Goal: Task Accomplishment & Management: Use online tool/utility

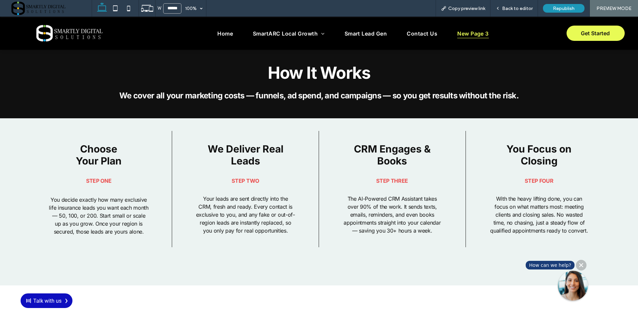
scroll to position [800, 0]
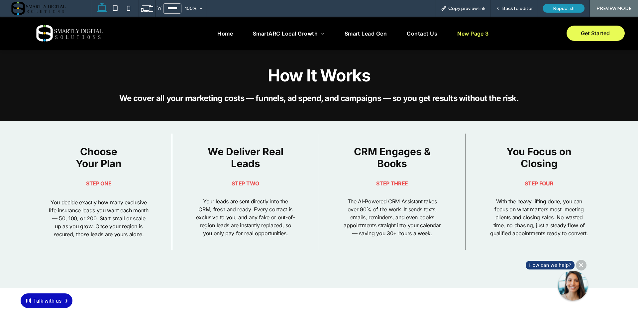
click at [240, 148] on span "We Deliver Real Leads" at bounding box center [246, 158] width 76 height 24
click at [517, 11] on span "Back to editor" at bounding box center [517, 9] width 31 height 6
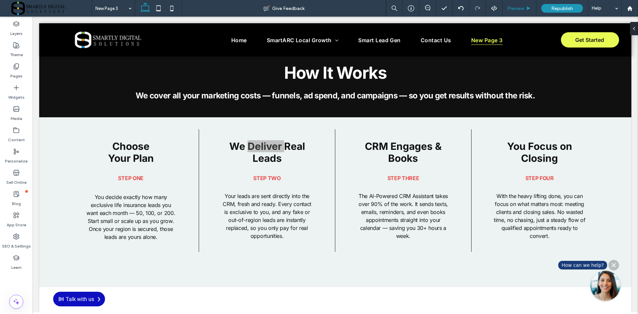
scroll to position [806, 0]
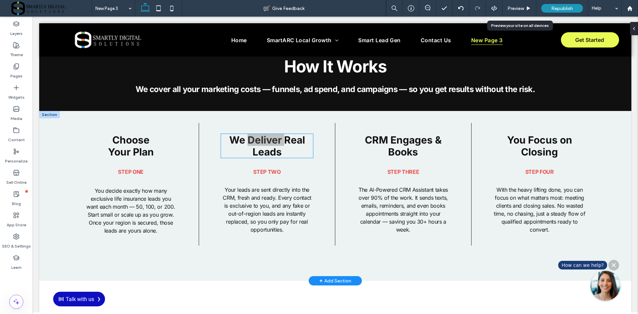
click at [252, 144] on span "We Deliver Real Leads" at bounding box center [267, 146] width 76 height 24
click at [252, 144] on div "We Deliver Real Leads" at bounding box center [267, 146] width 92 height 24
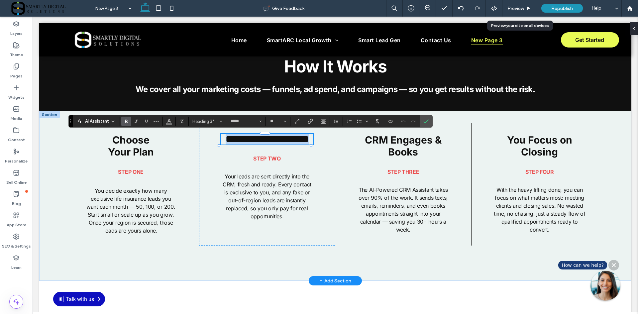
click at [252, 144] on span "**********" at bounding box center [267, 139] width 83 height 10
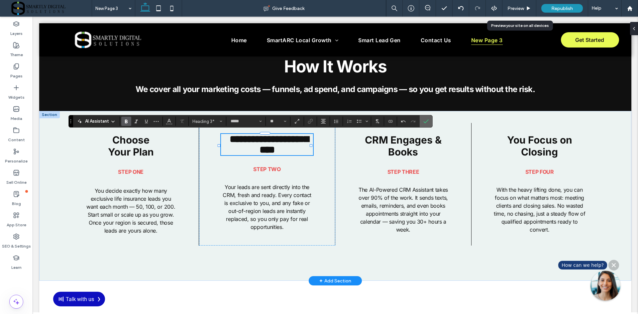
click at [427, 123] on icon "Confirm" at bounding box center [426, 121] width 5 height 5
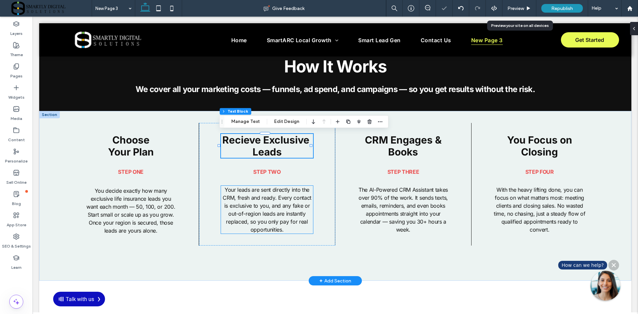
click at [264, 215] on span "Your leads are sent directly into the CRM, fresh and ready. Every contact is ex…" at bounding box center [267, 210] width 89 height 47
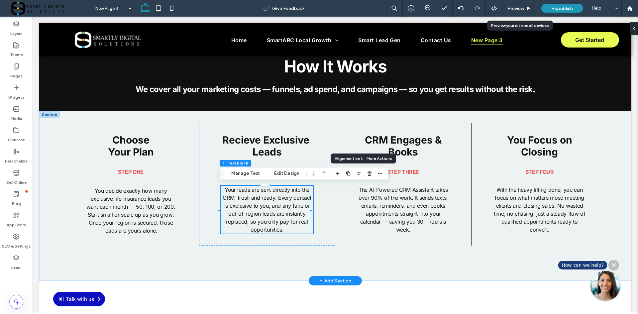
click at [240, 198] on span "Your leads are sent directly into the CRM, fresh and ready. Every contact is ex…" at bounding box center [267, 210] width 89 height 47
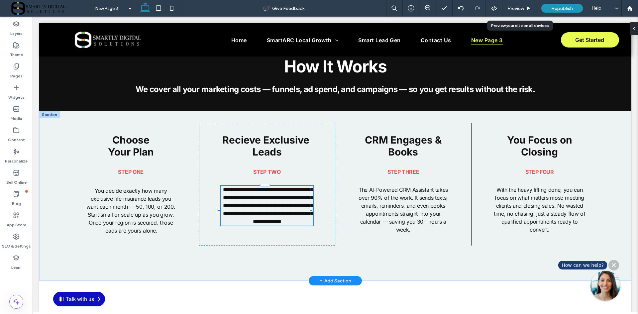
type input "*****"
type input "**"
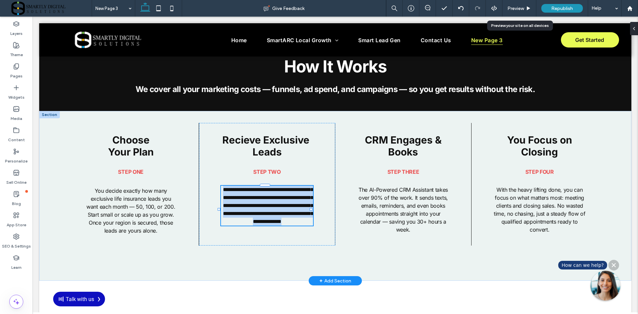
click at [240, 198] on span "**********" at bounding box center [268, 205] width 90 height 37
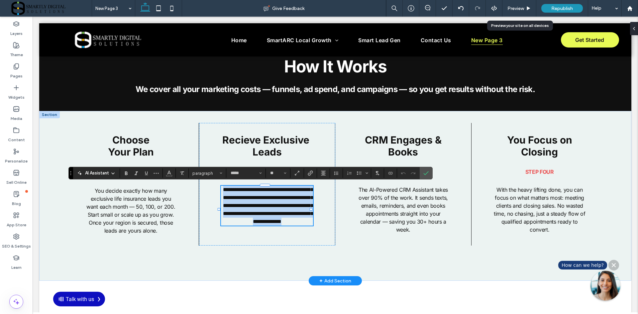
click at [240, 198] on span "**********" at bounding box center [268, 205] width 90 height 37
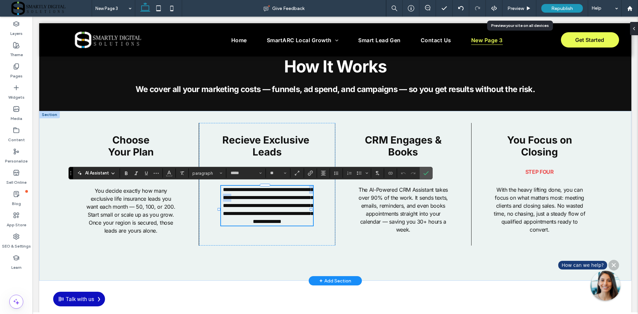
click at [240, 198] on span "**********" at bounding box center [268, 205] width 90 height 37
click at [425, 175] on use "Confirm" at bounding box center [426, 173] width 5 height 4
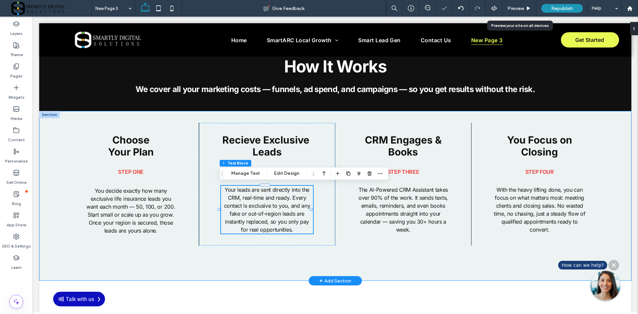
click at [611, 202] on div "Choose ﻿ Your Plan Step one You decide exactly how many exclusive life insuranc…" at bounding box center [335, 196] width 593 height 170
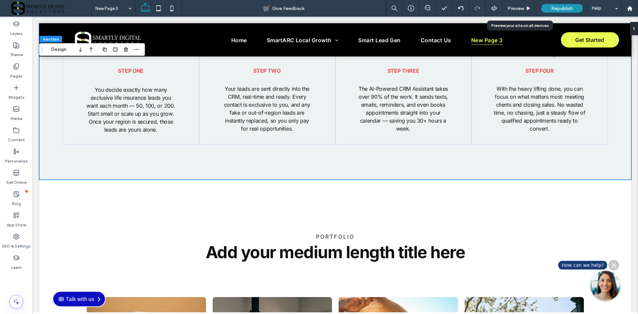
scroll to position [964, 0]
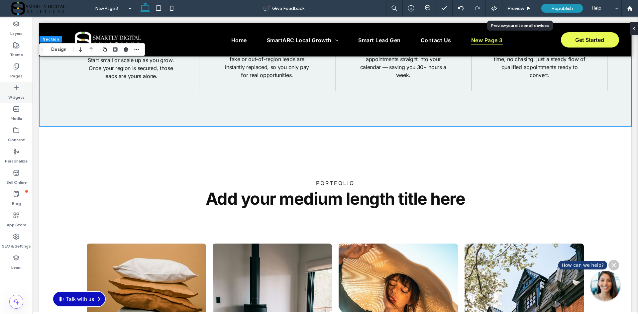
click at [19, 87] on icon at bounding box center [16, 87] width 7 height 7
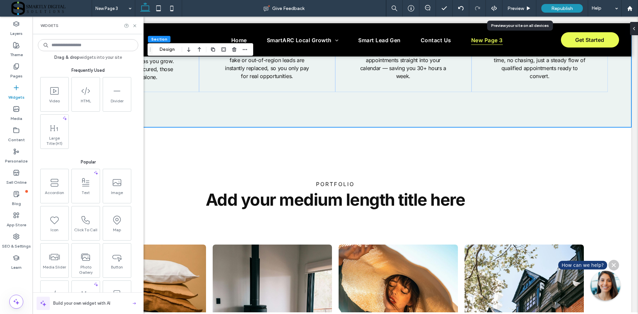
scroll to position [961, 0]
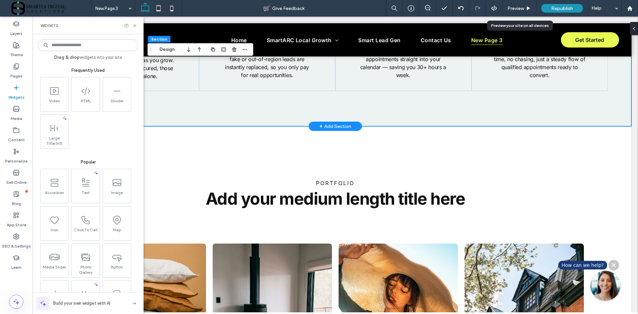
click at [334, 126] on div "+ Add Section" at bounding box center [336, 126] width 32 height 7
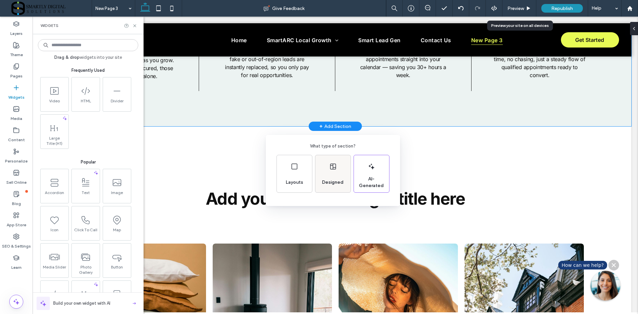
click at [336, 180] on span "Designed" at bounding box center [333, 182] width 27 height 7
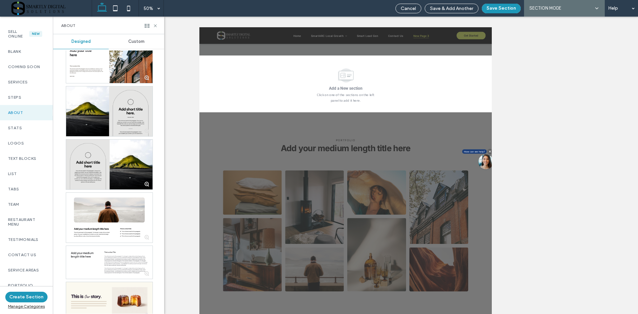
scroll to position [1064, 0]
click at [25, 136] on div "Stats" at bounding box center [26, 127] width 53 height 15
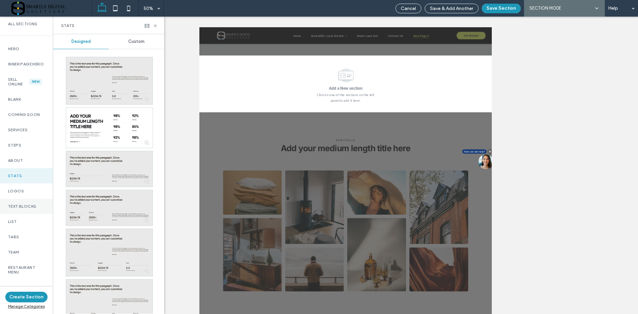
scroll to position [0, 0]
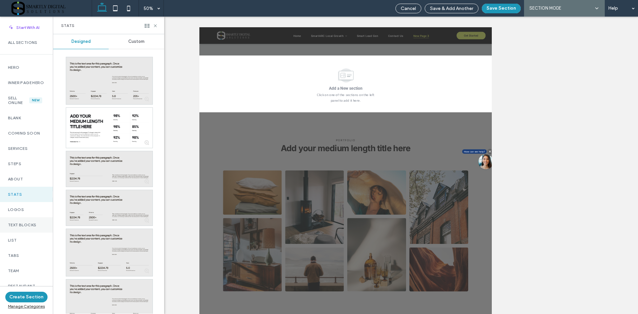
click at [34, 156] on div "Services" at bounding box center [26, 148] width 53 height 15
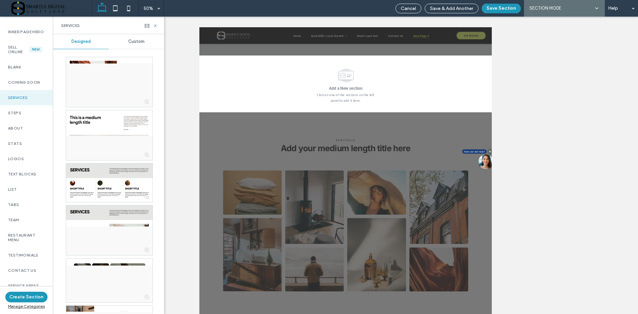
scroll to position [67, 0]
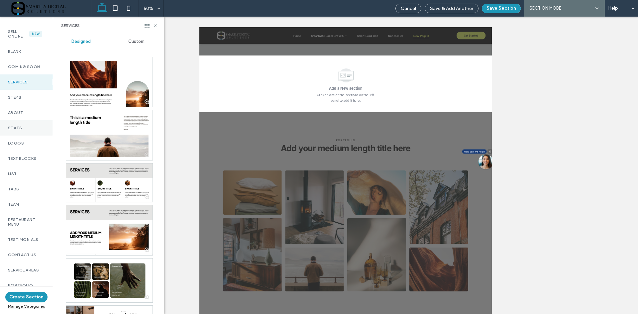
click at [31, 130] on label "Stats" at bounding box center [26, 128] width 37 height 5
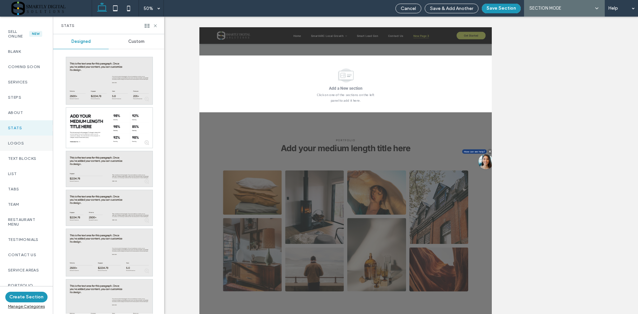
click at [27, 144] on div "Logos" at bounding box center [26, 143] width 53 height 15
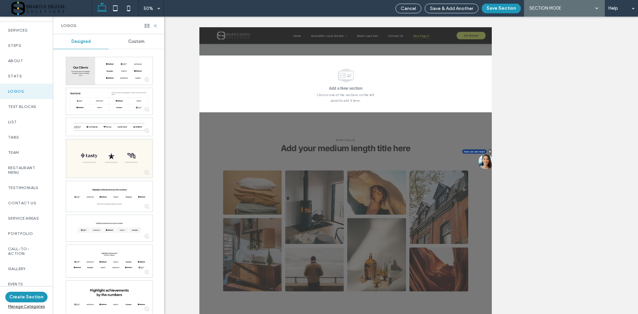
scroll to position [133, 0]
click at [34, 140] on label "Team" at bounding box center [26, 138] width 37 height 5
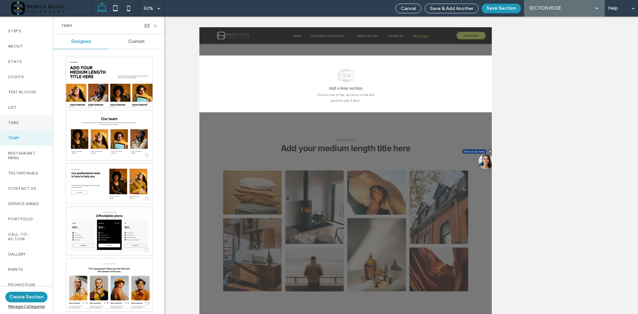
click at [25, 130] on div "Tabs" at bounding box center [26, 122] width 53 height 15
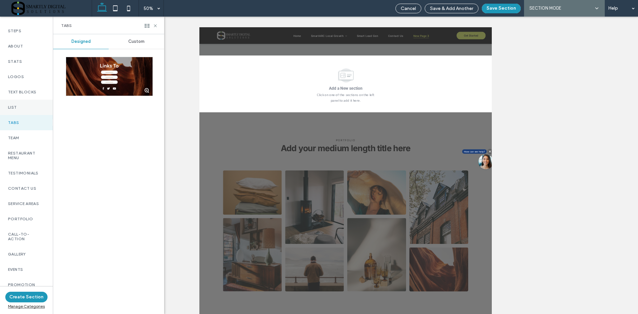
click at [26, 110] on label "List" at bounding box center [26, 107] width 37 height 5
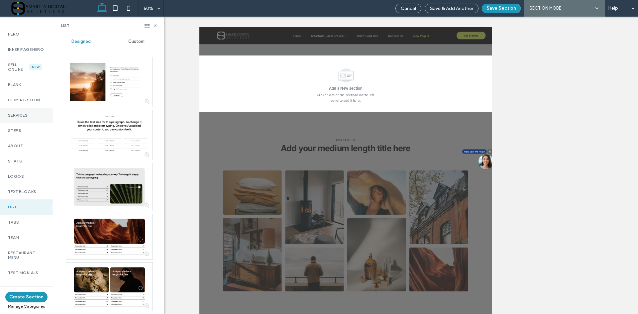
scroll to position [0, 0]
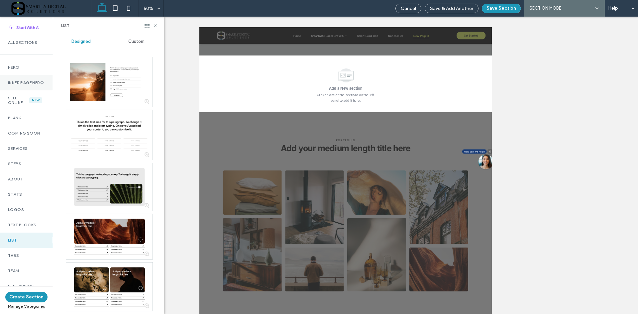
click at [25, 85] on label "Inner Page Hero" at bounding box center [26, 82] width 37 height 5
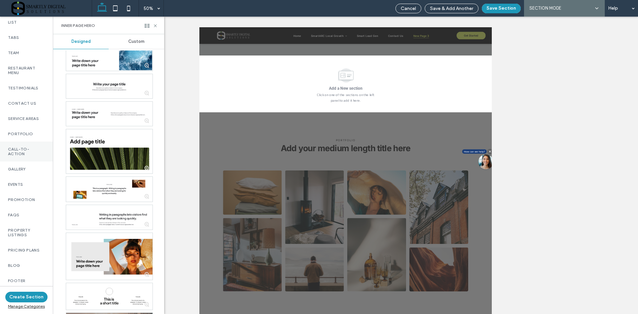
scroll to position [233, 0]
click at [31, 142] on label "Call-To-Action" at bounding box center [26, 136] width 37 height 9
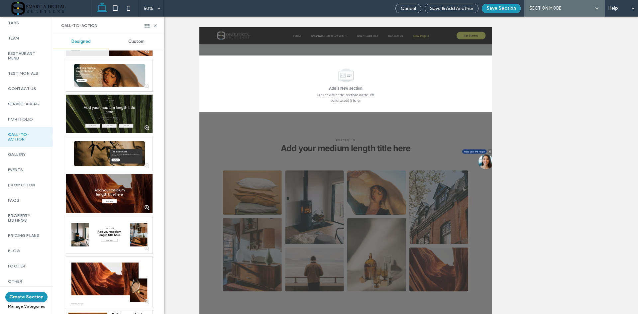
scroll to position [266, 0]
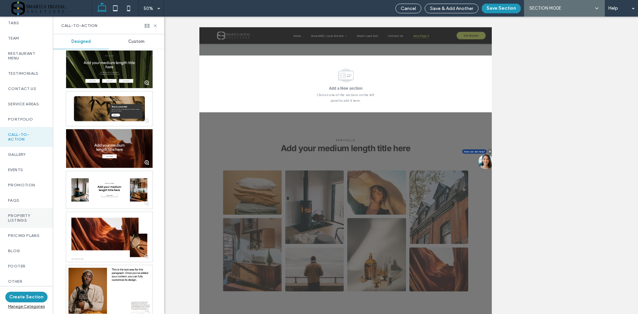
click at [30, 223] on label "Property Listings" at bounding box center [26, 217] width 37 height 9
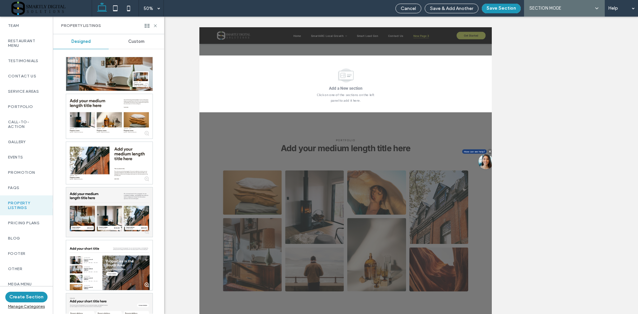
scroll to position [255, 0]
click at [30, 222] on div "Pricing Plans" at bounding box center [26, 221] width 53 height 15
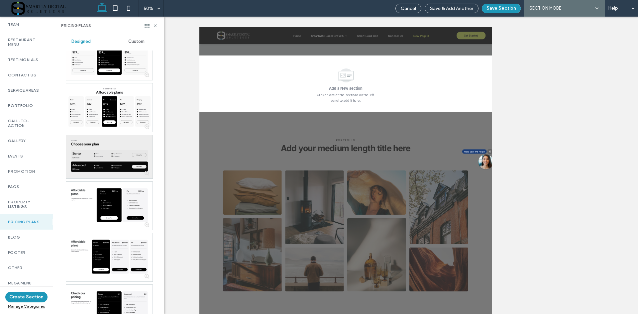
scroll to position [200, 0]
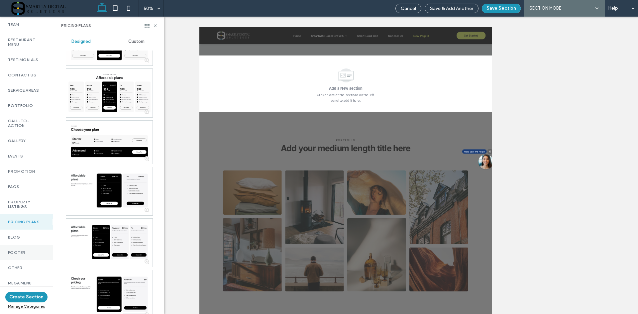
click at [28, 254] on div "Footer" at bounding box center [26, 252] width 53 height 15
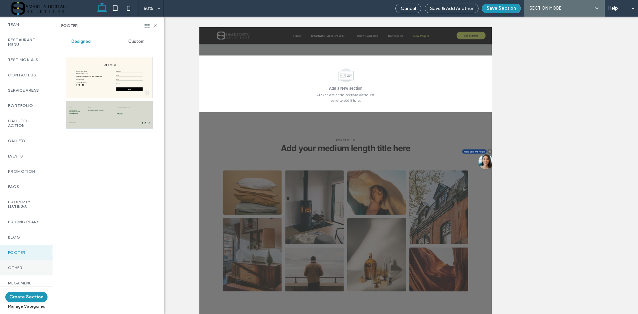
click at [25, 266] on label "Other" at bounding box center [26, 268] width 37 height 5
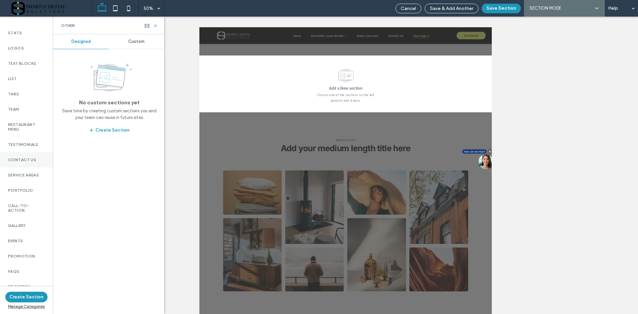
scroll to position [155, 0]
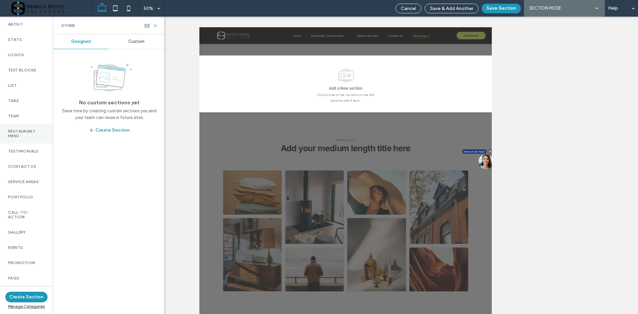
click at [32, 136] on label "Restaurant Menu" at bounding box center [26, 133] width 37 height 9
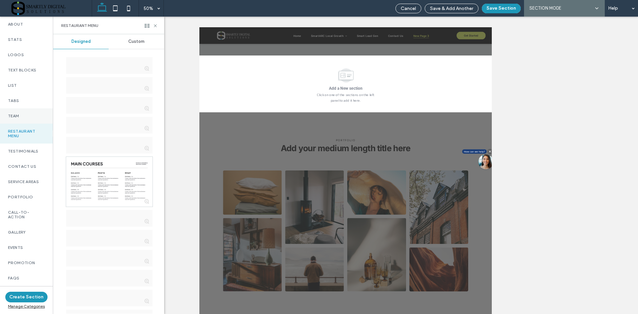
click at [21, 118] on label "Team" at bounding box center [26, 116] width 37 height 5
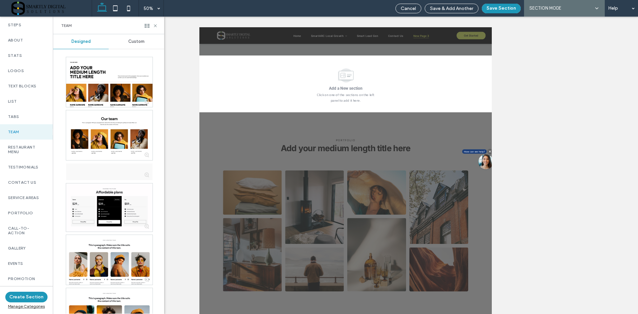
scroll to position [88, 0]
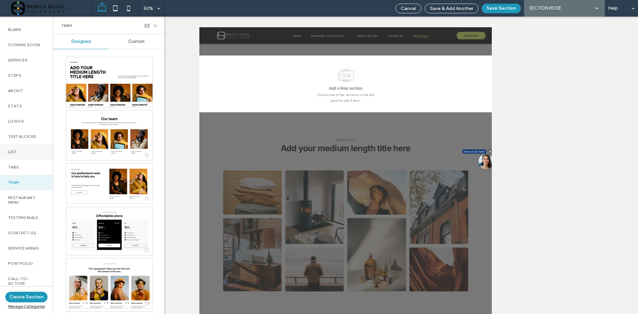
click at [24, 154] on label "List" at bounding box center [26, 152] width 37 height 5
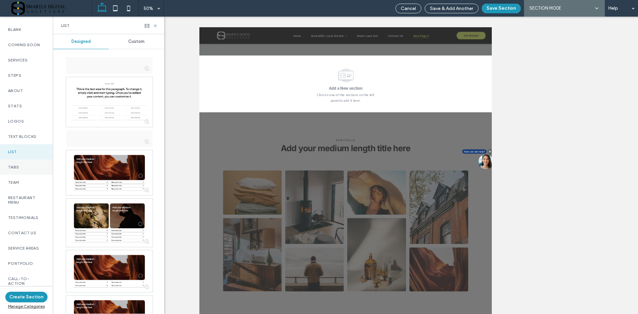
click at [19, 170] on label "Tabs" at bounding box center [26, 167] width 37 height 5
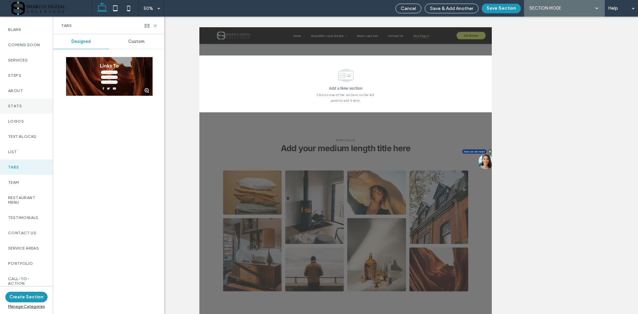
click at [23, 108] on label "Stats" at bounding box center [26, 106] width 37 height 5
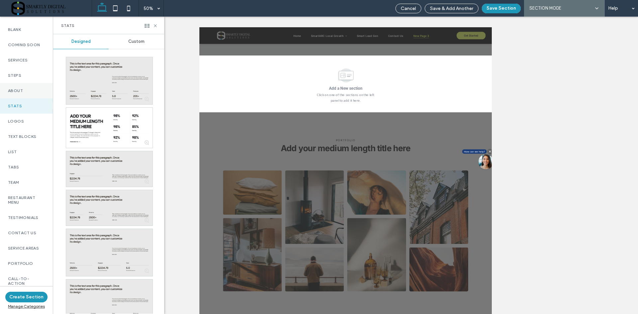
click at [24, 93] on label "About" at bounding box center [26, 90] width 37 height 5
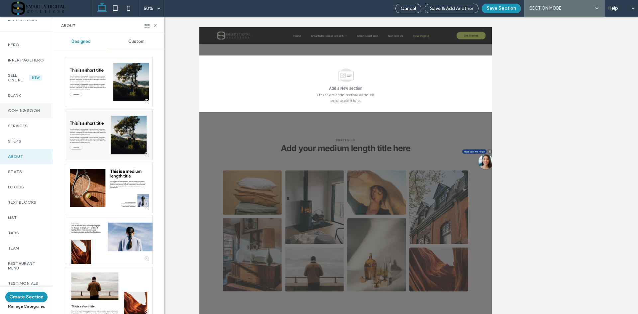
scroll to position [22, 0]
click at [23, 134] on div "Services" at bounding box center [26, 126] width 53 height 15
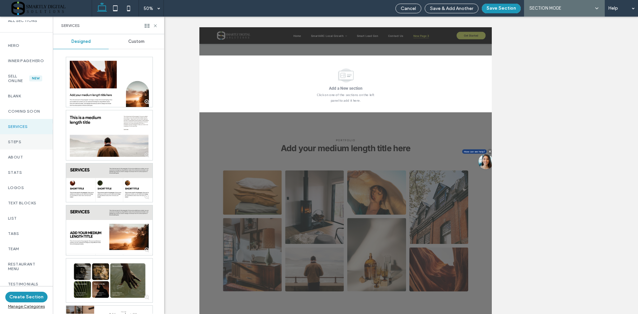
click at [22, 144] on label "Steps" at bounding box center [26, 142] width 37 height 5
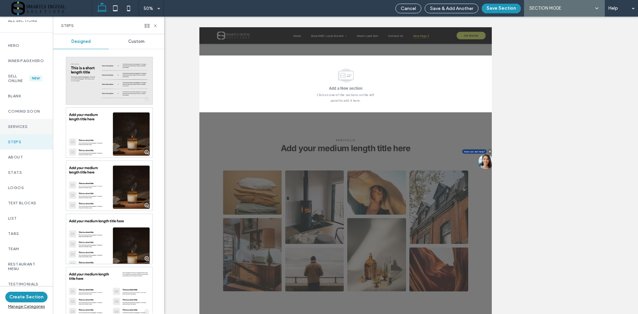
click at [31, 129] on label "Services" at bounding box center [26, 126] width 37 height 5
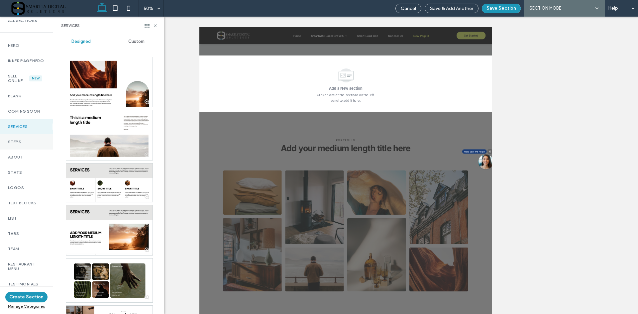
click at [31, 150] on div "Steps" at bounding box center [26, 141] width 53 height 15
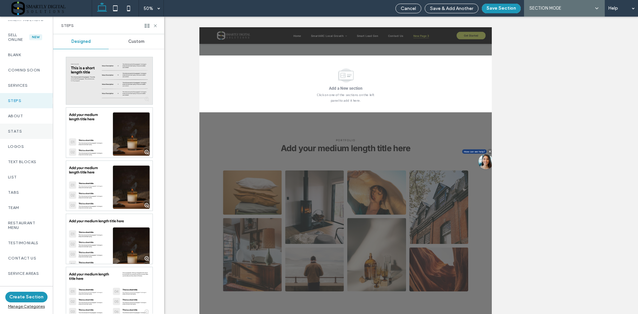
scroll to position [67, 0]
click at [30, 146] on label "Logos" at bounding box center [26, 143] width 37 height 5
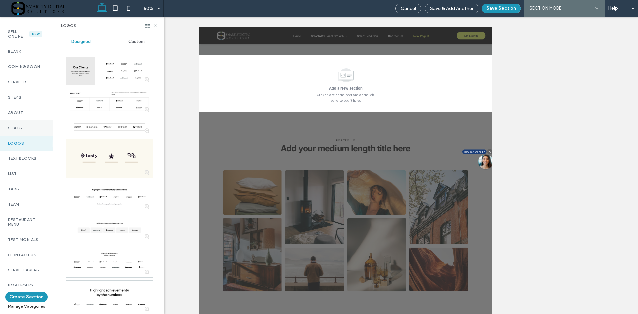
click at [17, 129] on div "Stats" at bounding box center [26, 127] width 53 height 15
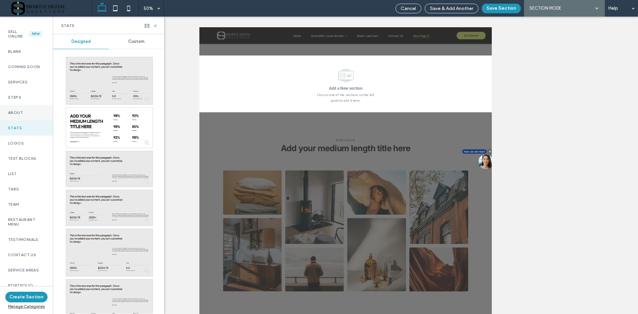
click at [22, 115] on label "About" at bounding box center [26, 112] width 37 height 5
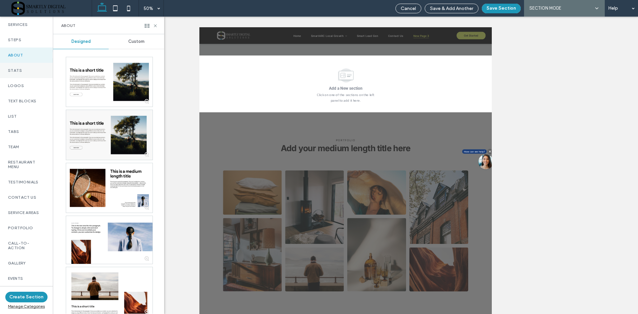
scroll to position [133, 0]
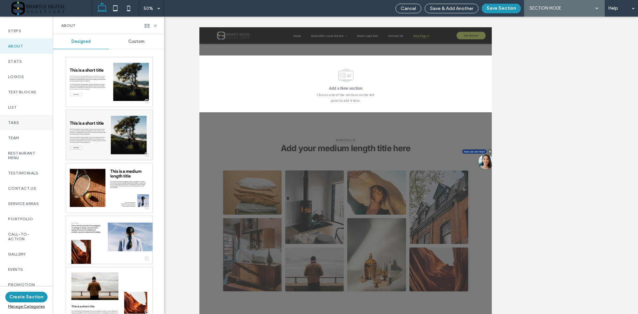
click at [30, 125] on label "Tabs" at bounding box center [26, 122] width 37 height 5
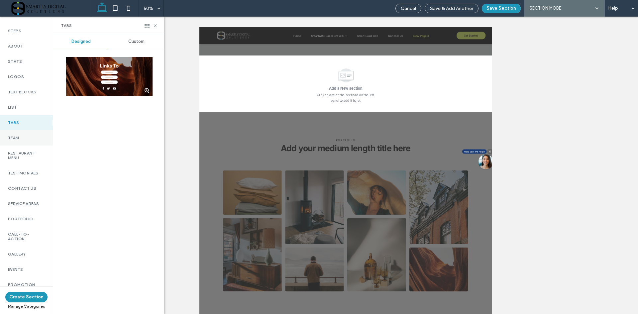
click at [27, 140] on div "Team" at bounding box center [26, 137] width 53 height 15
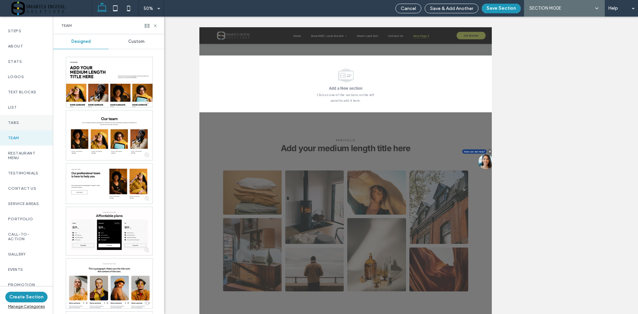
click at [32, 125] on label "Tabs" at bounding box center [26, 122] width 37 height 5
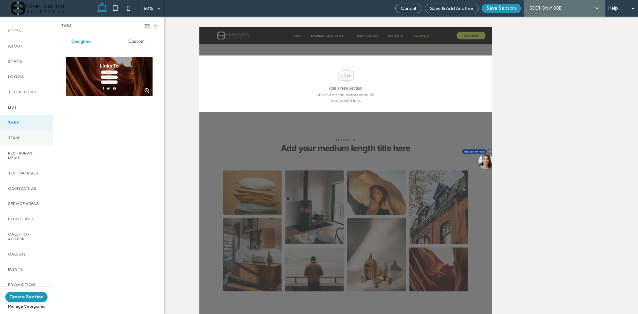
click at [28, 138] on div "Team" at bounding box center [26, 137] width 53 height 15
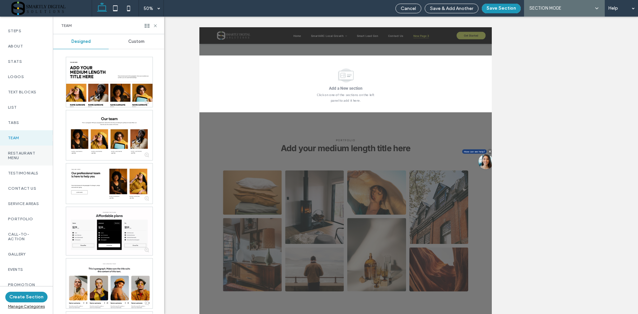
click at [27, 156] on label "Restaurant Menu" at bounding box center [26, 155] width 37 height 9
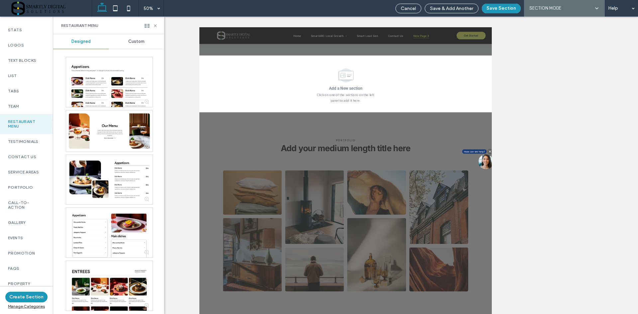
scroll to position [166, 0]
click at [33, 142] on label "Testimonials" at bounding box center [26, 140] width 37 height 5
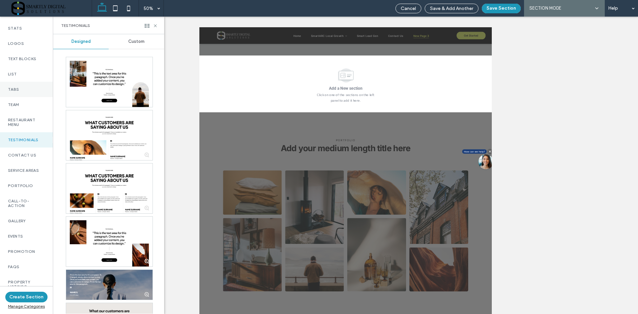
click at [21, 96] on div "Tabs" at bounding box center [26, 89] width 53 height 15
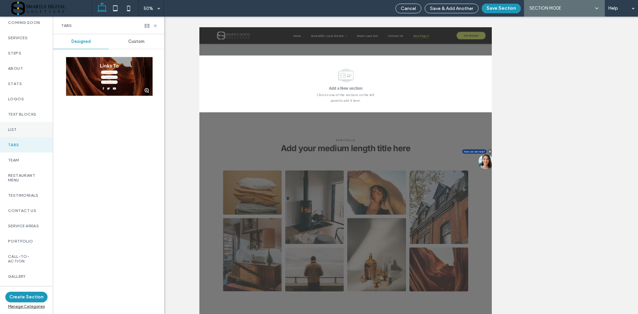
scroll to position [67, 0]
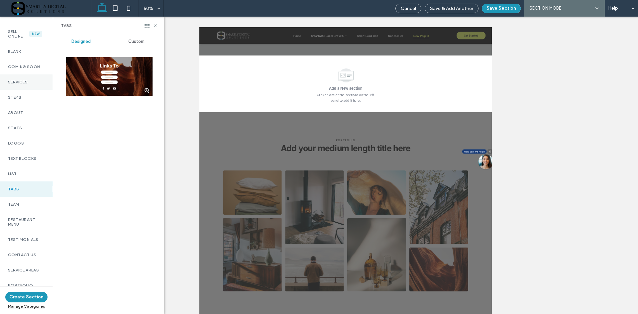
click at [30, 90] on div "Services" at bounding box center [26, 81] width 53 height 15
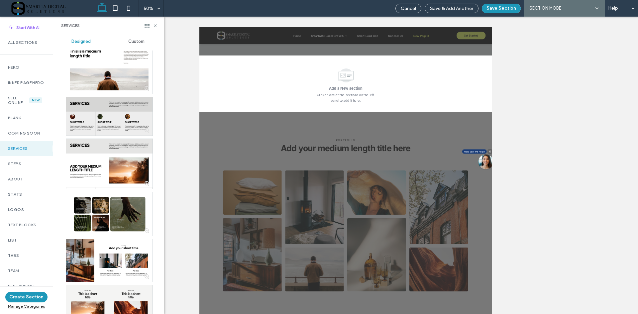
click at [111, 129] on div at bounding box center [109, 116] width 86 height 39
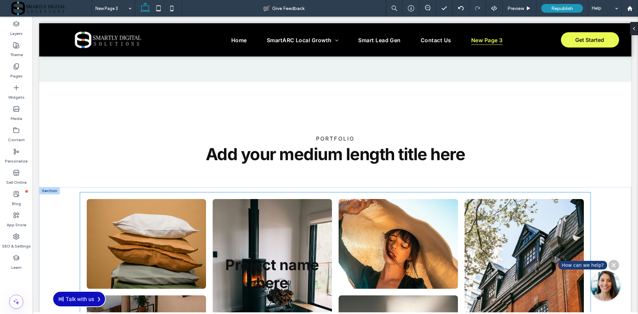
scroll to position [1010, 0]
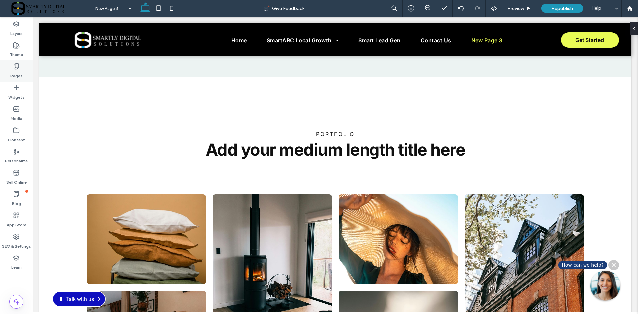
click at [16, 69] on icon at bounding box center [16, 66] width 7 height 7
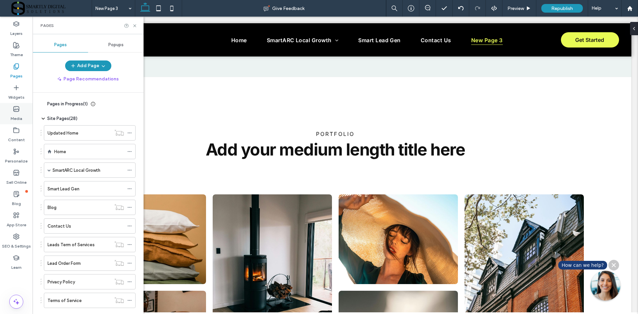
click at [19, 111] on use at bounding box center [16, 109] width 5 height 5
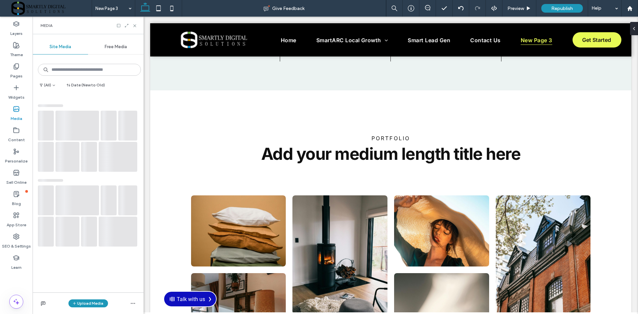
scroll to position [1012, 0]
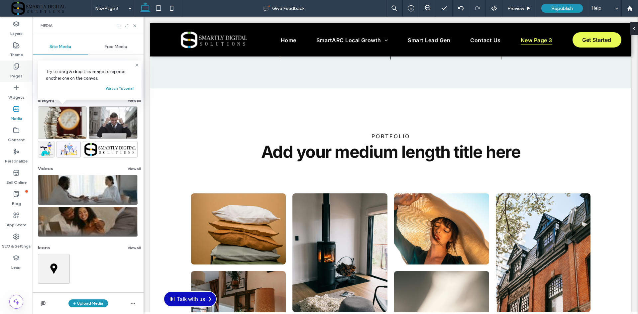
click at [20, 76] on label "Pages" at bounding box center [16, 74] width 12 height 9
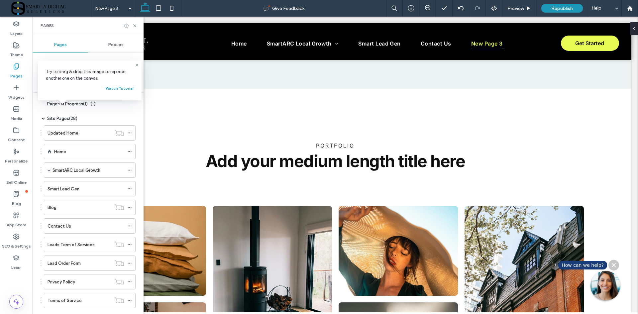
scroll to position [1010, 0]
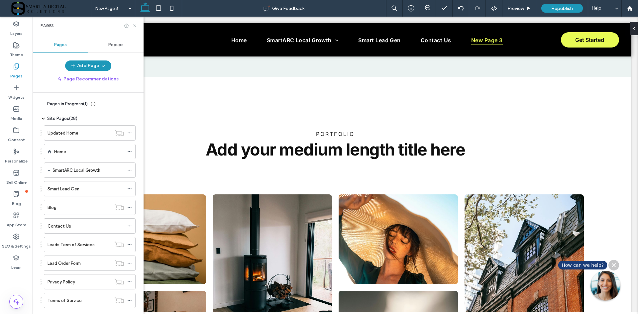
click at [135, 26] on icon at bounding box center [134, 25] width 5 height 5
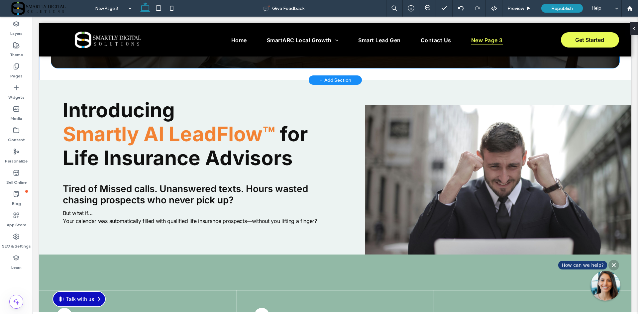
scroll to position [33, 0]
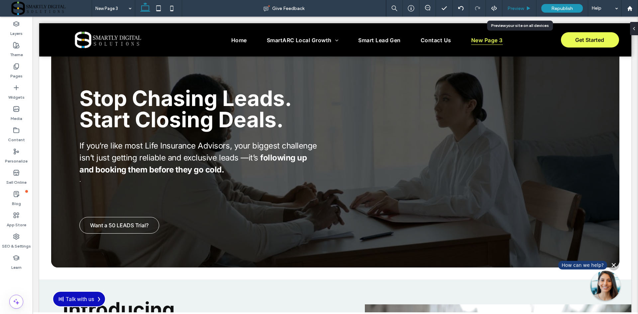
click at [517, 8] on span "Preview" at bounding box center [516, 9] width 17 height 6
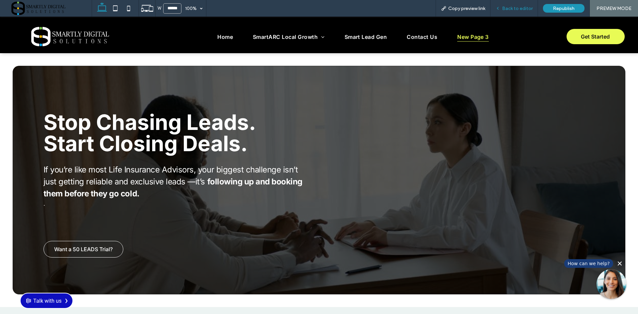
click at [519, 12] on div "Back to editor" at bounding box center [515, 8] width 48 height 17
click at [511, 10] on span "Back to editor" at bounding box center [517, 9] width 31 height 6
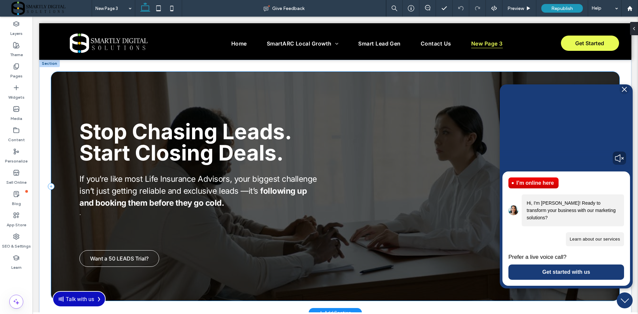
click at [323, 86] on div at bounding box center [335, 186] width 569 height 229
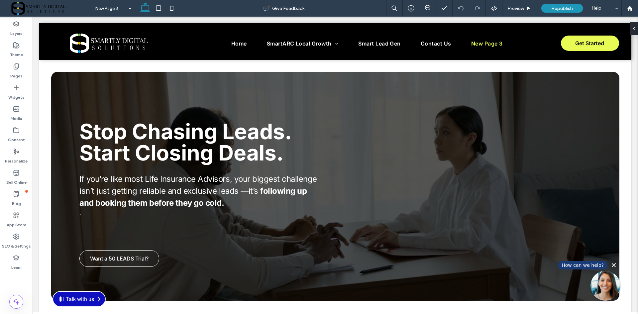
click at [622, 96] on div at bounding box center [625, 93] width 7 height 7
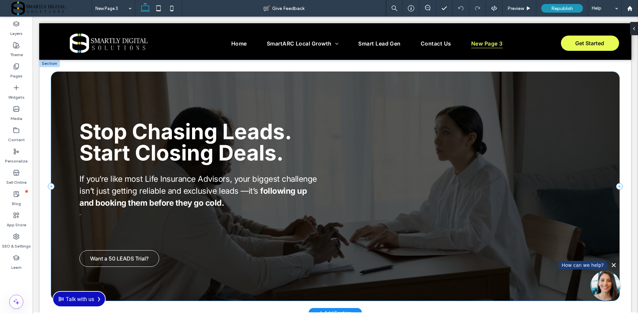
click at [305, 74] on div at bounding box center [335, 186] width 569 height 229
click at [365, 79] on div at bounding box center [335, 186] width 569 height 229
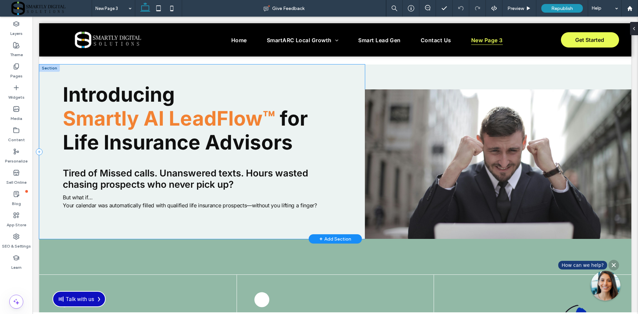
scroll to position [266, 0]
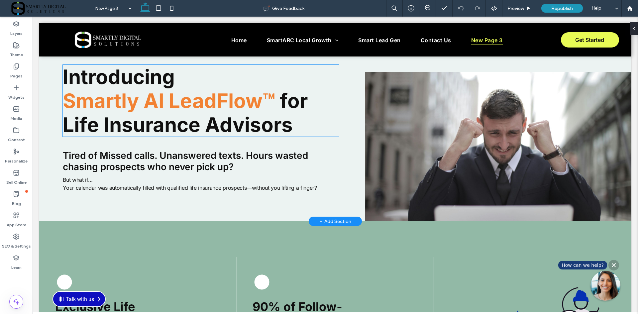
click at [159, 104] on span "﻿ Smartly AI LeadFlow™" at bounding box center [169, 101] width 212 height 24
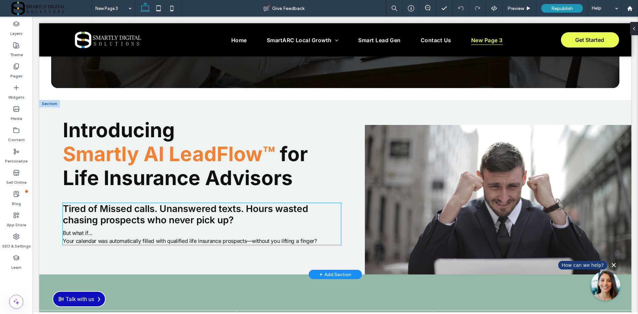
scroll to position [200, 0]
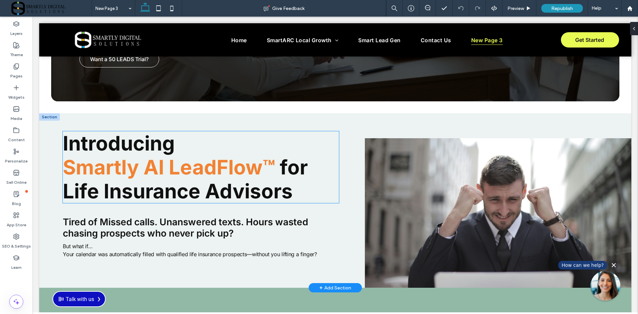
click at [83, 193] on span "for Life Insurance Advisors" at bounding box center [185, 179] width 245 height 48
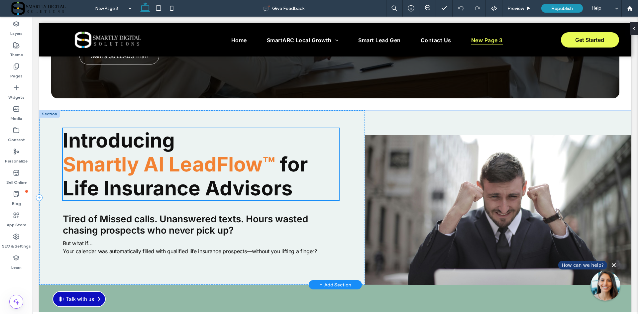
click at [83, 193] on div "Introducing ﻿ Smartly AI LeadFlow™ for Life Insurance Advisors" at bounding box center [201, 164] width 276 height 72
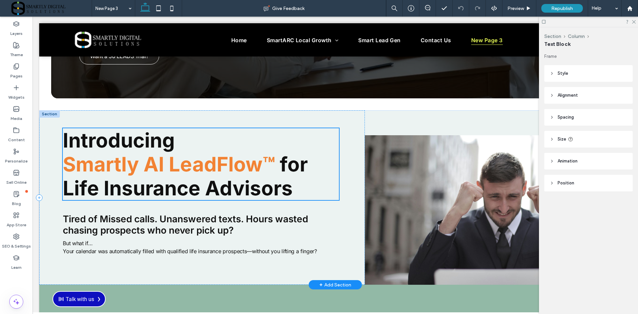
scroll to position [197, 0]
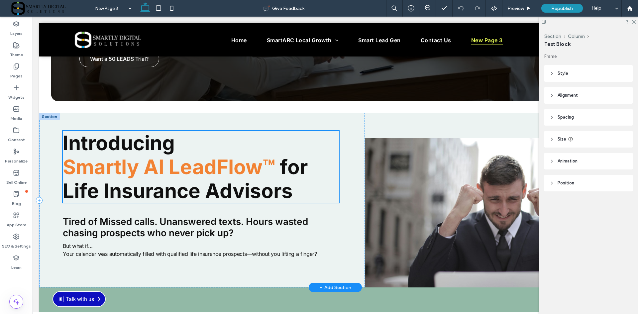
type input "*****"
type input "**"
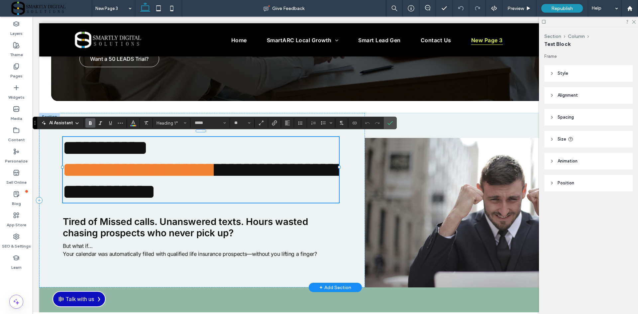
click at [83, 193] on span "**********" at bounding box center [201, 181] width 276 height 42
click at [391, 122] on icon "Confirm" at bounding box center [390, 122] width 5 height 5
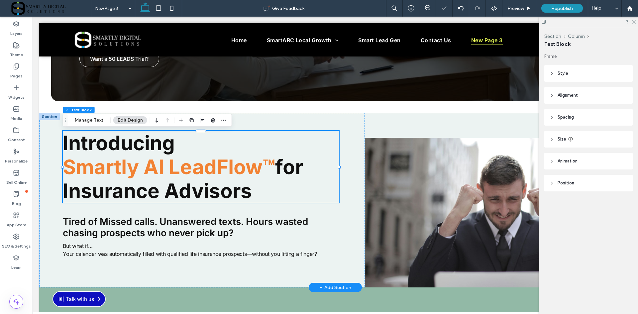
click at [634, 22] on use at bounding box center [634, 22] width 4 height 4
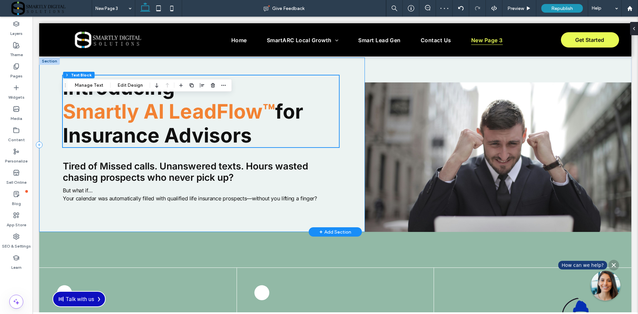
scroll to position [263, 0]
